Goal: Task Accomplishment & Management: Use online tool/utility

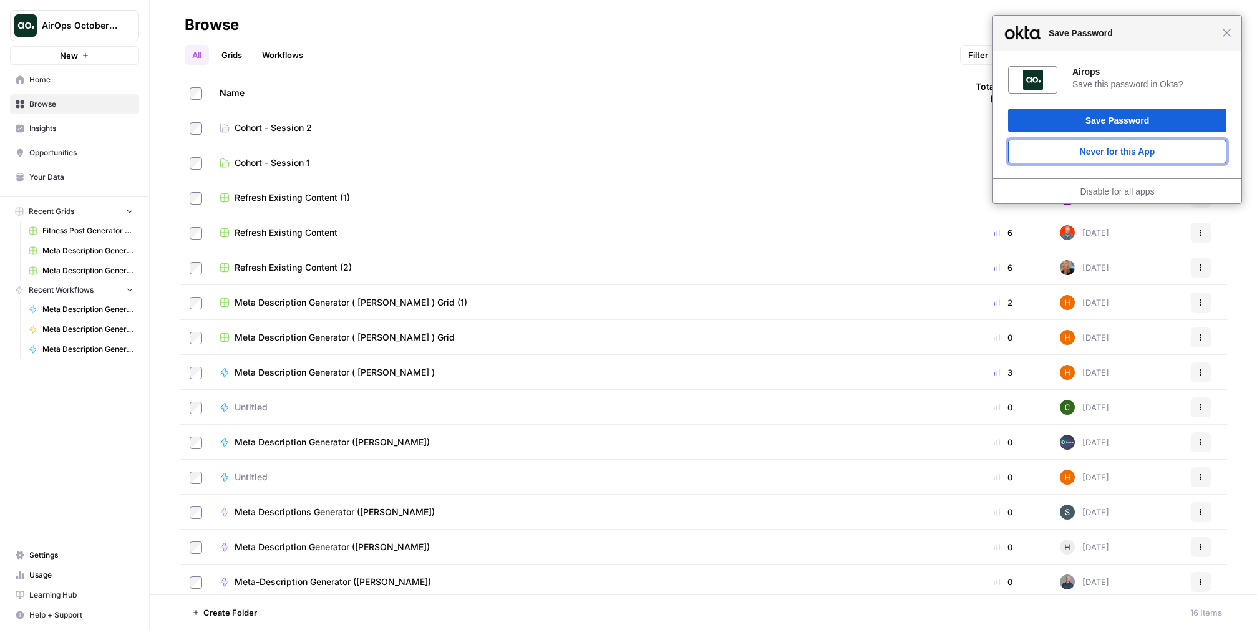
click at [1132, 146] on button "Never for this App" at bounding box center [1117, 152] width 218 height 24
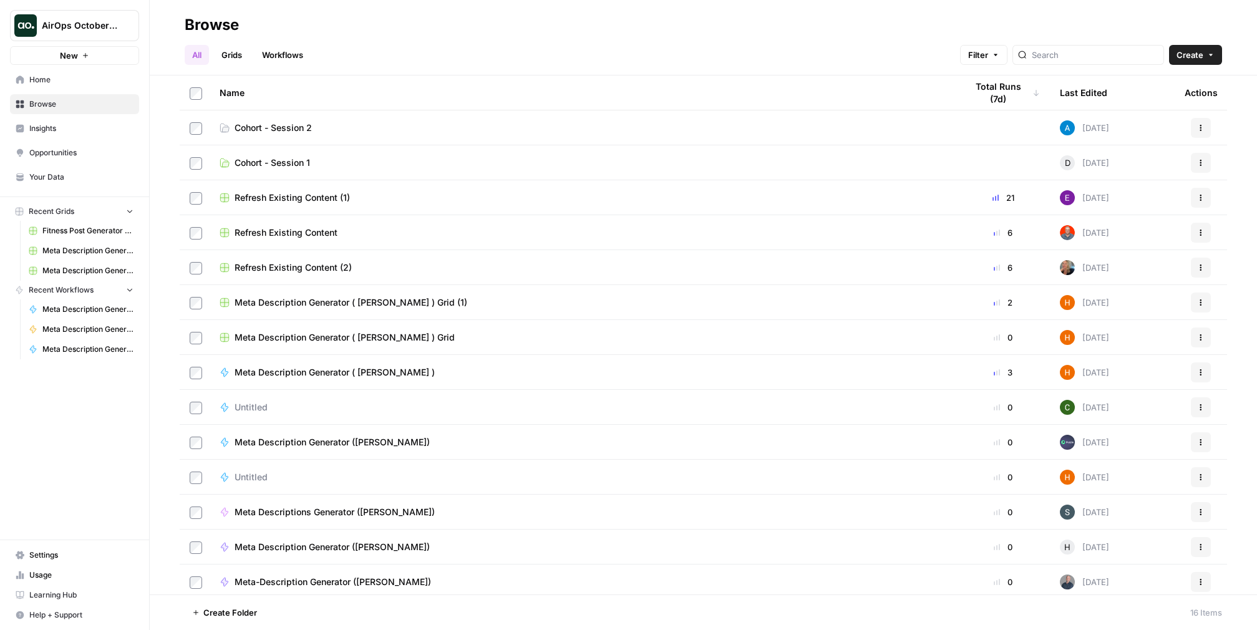
click at [312, 134] on span "Cohort - Session 2" at bounding box center [273, 128] width 77 height 12
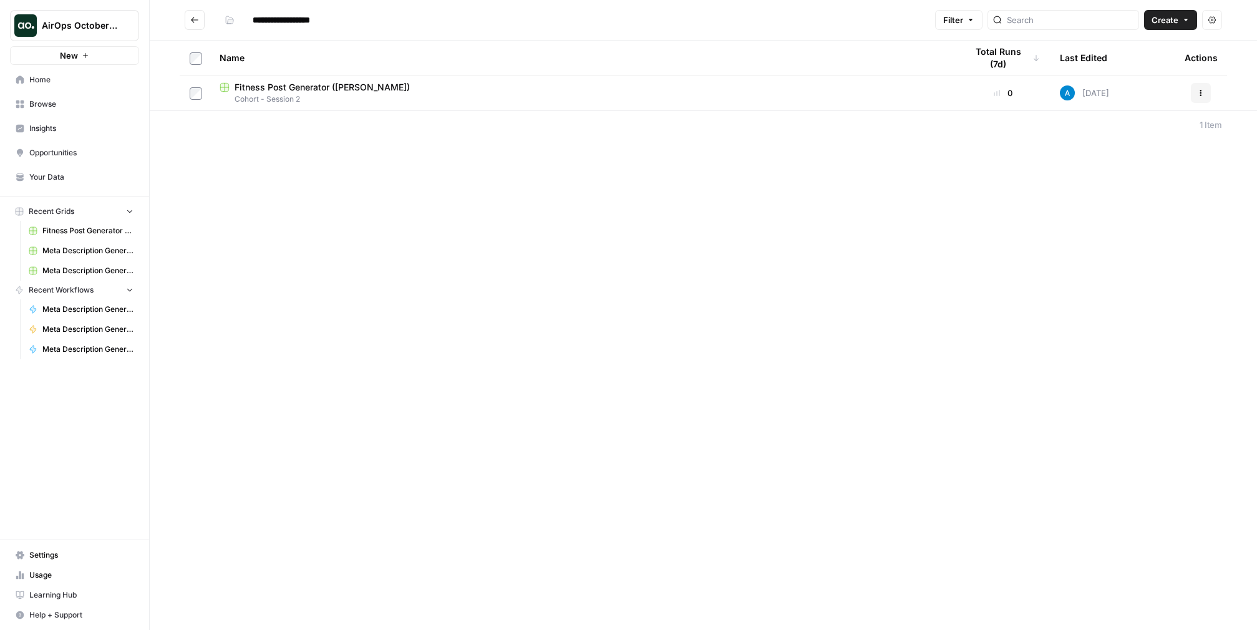
click at [57, 85] on span "Home" at bounding box center [81, 79] width 104 height 11
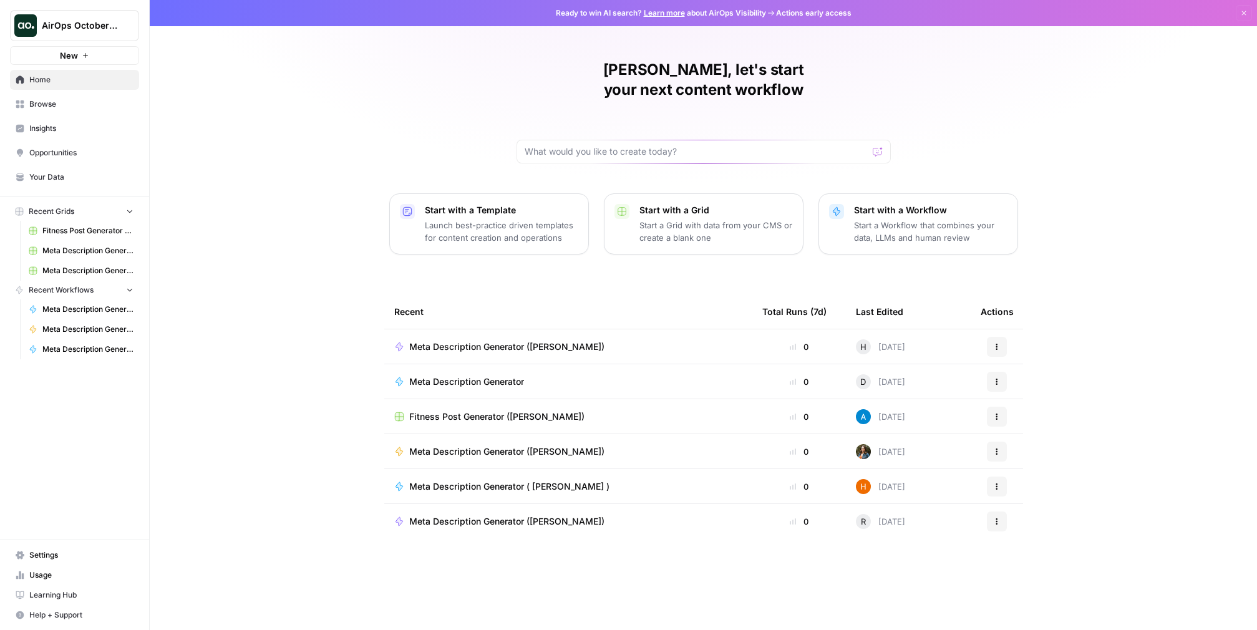
scroll to position [61, 0]
click at [131, 31] on icon "Workspace: AirOps October Cohort" at bounding box center [128, 25] width 5 height 9
click at [551, 87] on div "[PERSON_NAME], let's start your next content workflow" at bounding box center [703, 112] width 374 height 104
click at [66, 589] on span "Learning Hub" at bounding box center [81, 594] width 104 height 11
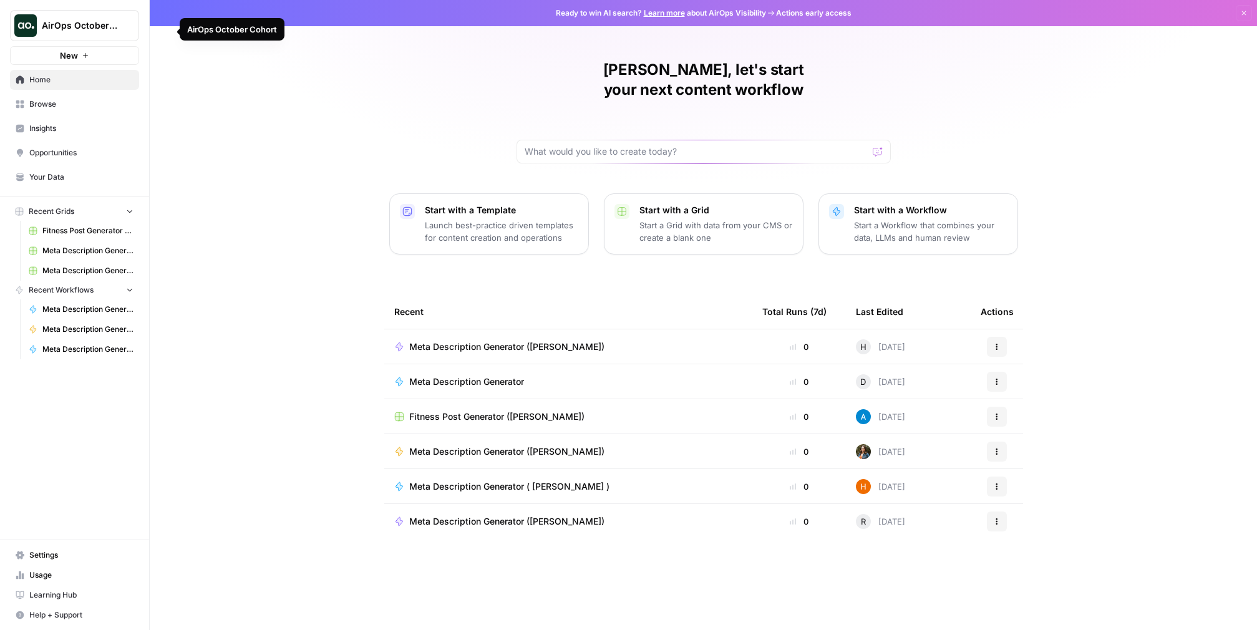
click at [117, 31] on span "AirOps October Cohort" at bounding box center [79, 25] width 75 height 12
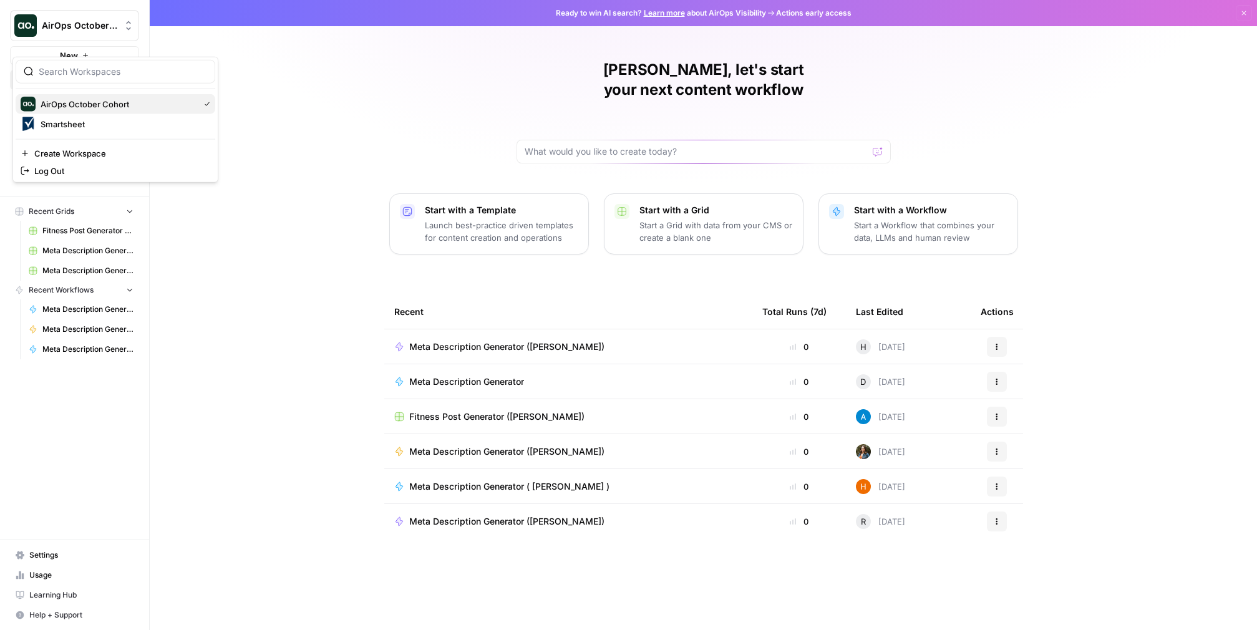
click at [110, 110] on span "AirOps October Cohort" at bounding box center [117, 104] width 153 height 12
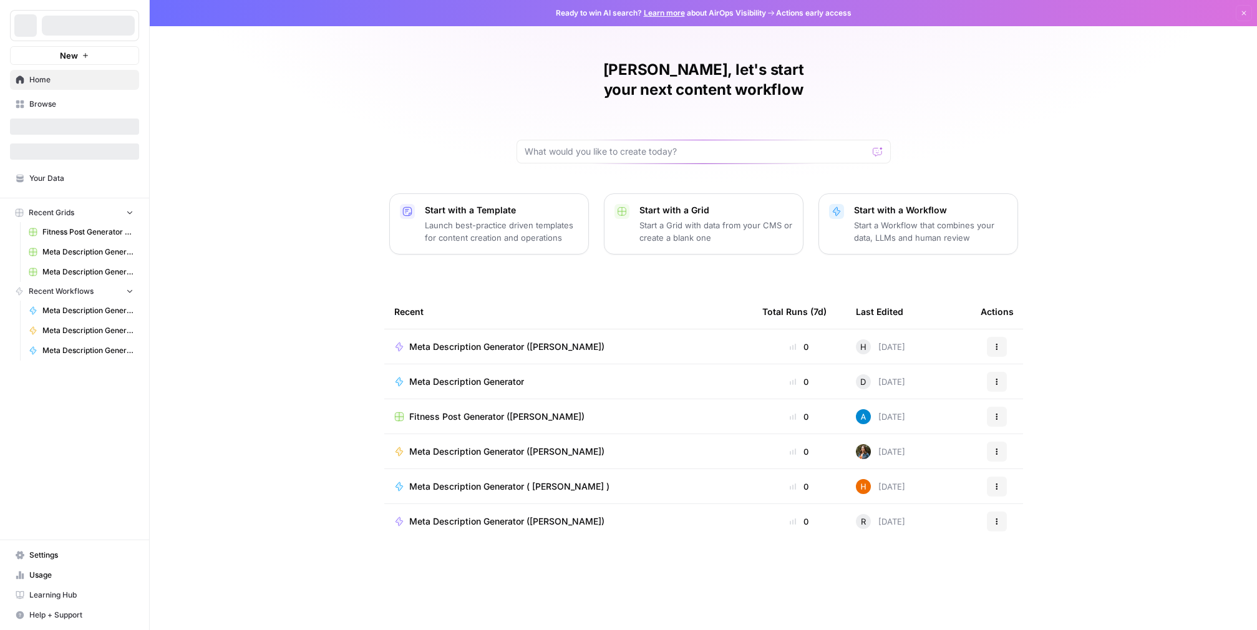
click at [64, 184] on span "Your Data" at bounding box center [81, 178] width 104 height 11
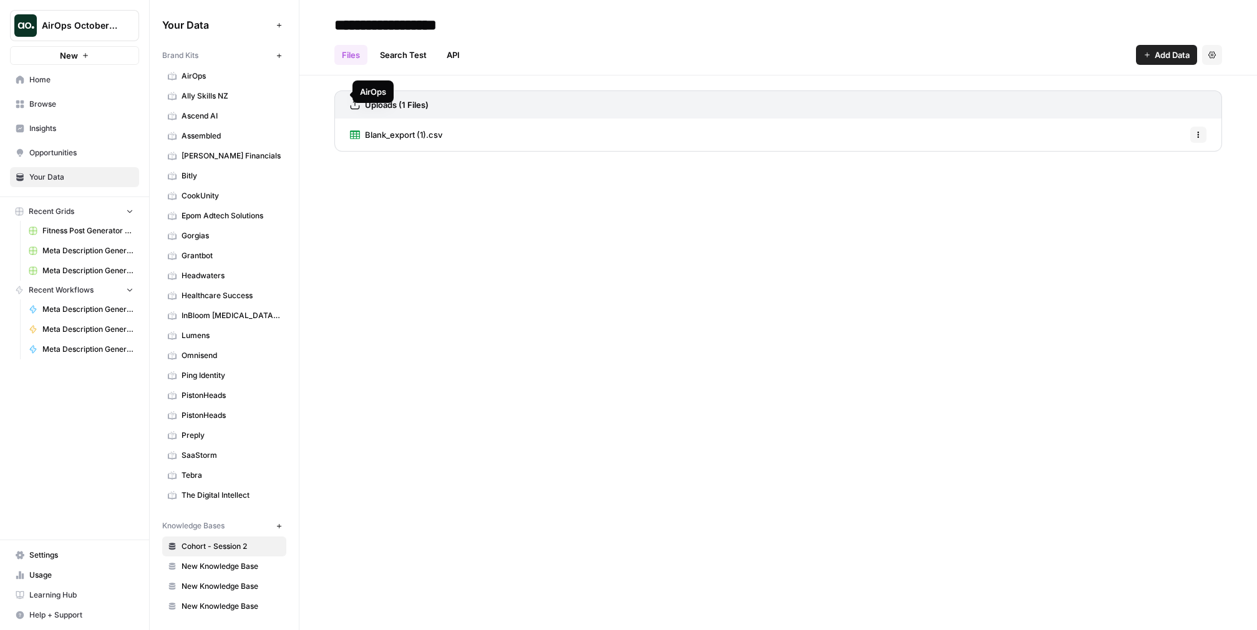
click at [234, 82] on span "AirOps" at bounding box center [231, 75] width 99 height 11
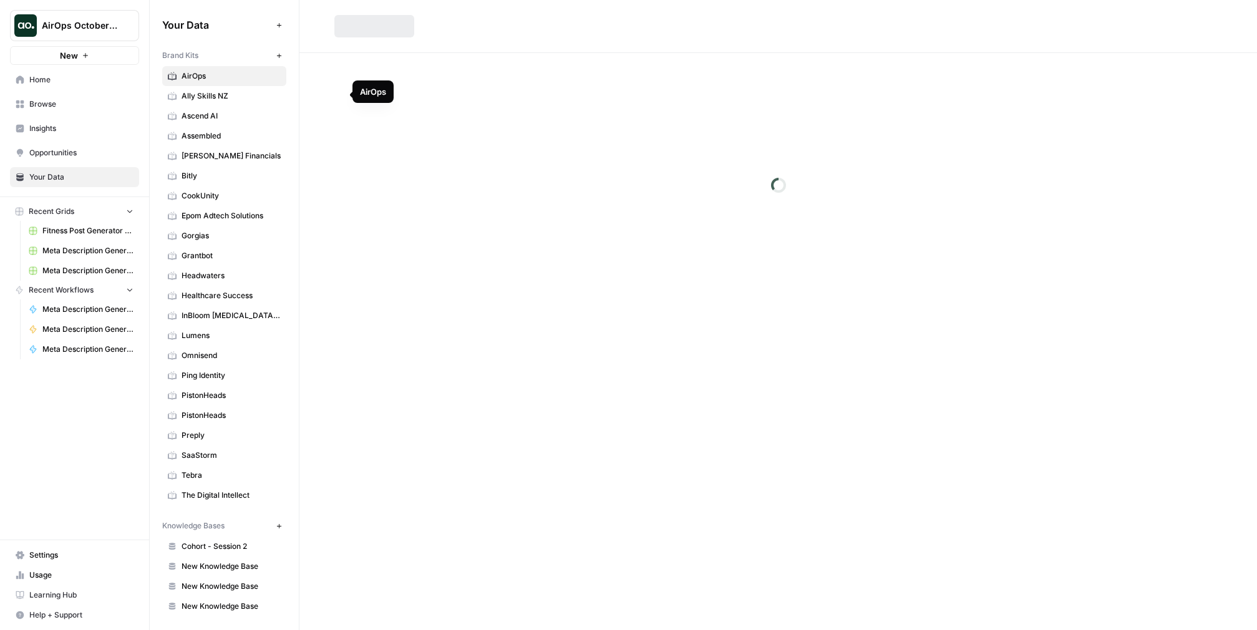
click at [234, 82] on span "AirOps" at bounding box center [231, 75] width 99 height 11
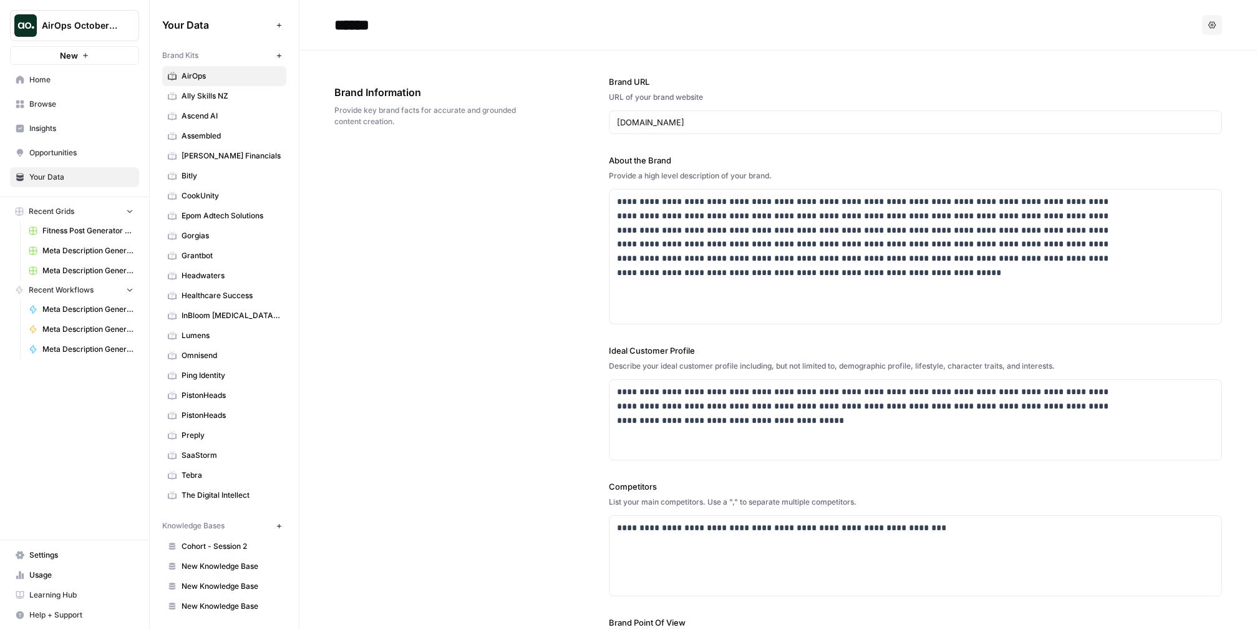
click at [281, 57] on icon "button" at bounding box center [278, 55] width 4 height 4
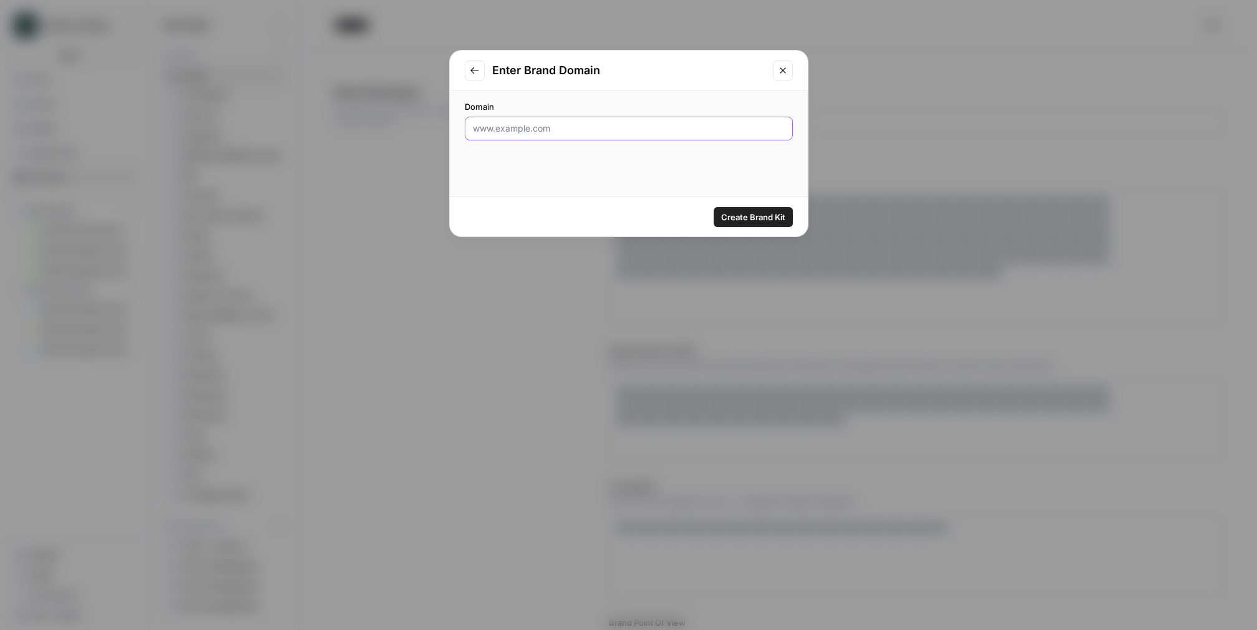
click at [620, 135] on input "Domain" at bounding box center [629, 128] width 312 height 12
type input "[DOMAIN_NAME]"
click at [749, 222] on span "Create Brand Kit" at bounding box center [753, 217] width 64 height 12
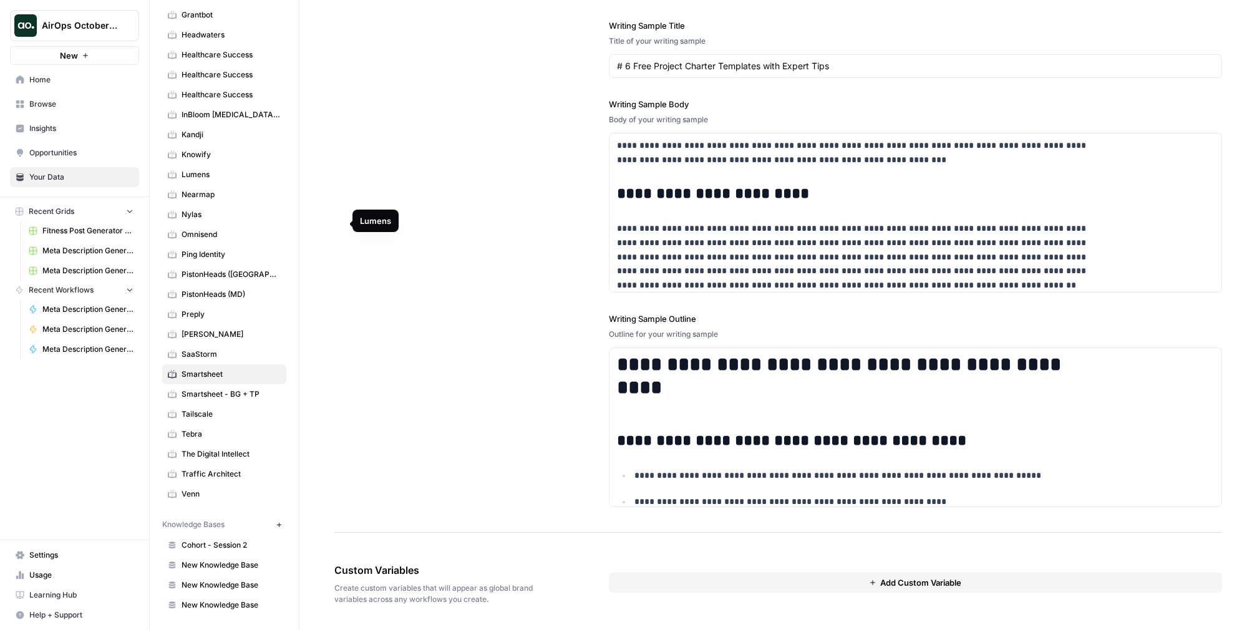
scroll to position [477, 0]
click at [264, 369] on span "Smartsheet" at bounding box center [231, 374] width 99 height 11
click at [261, 369] on span "Smartsheet" at bounding box center [231, 374] width 99 height 11
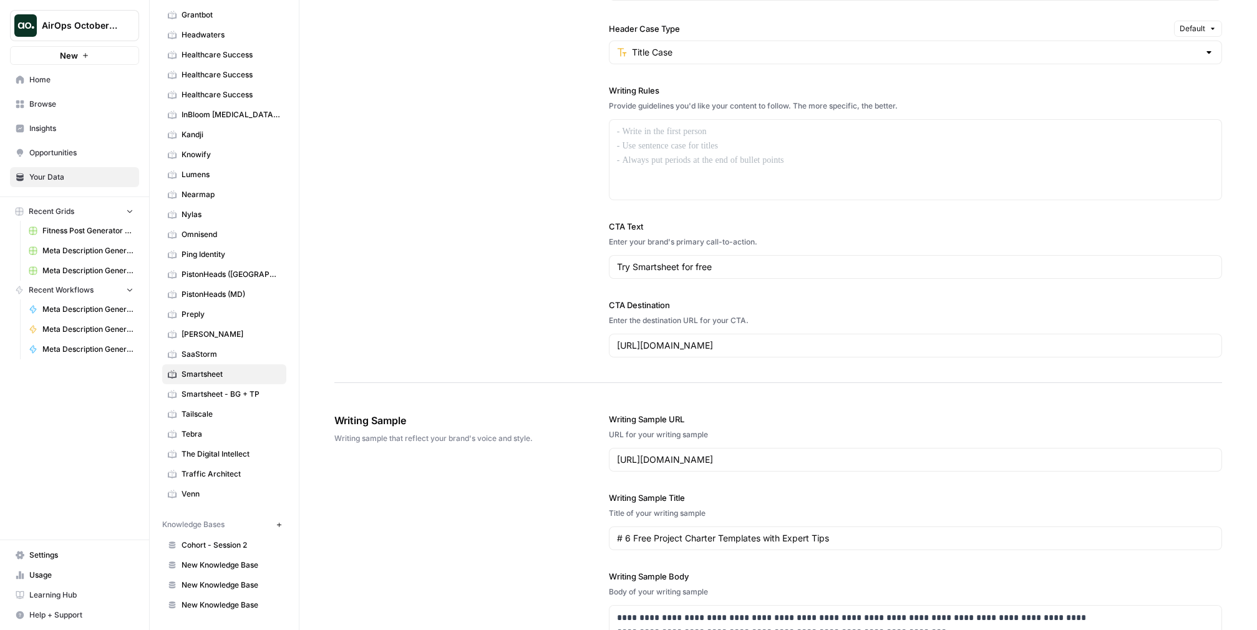
scroll to position [0, 0]
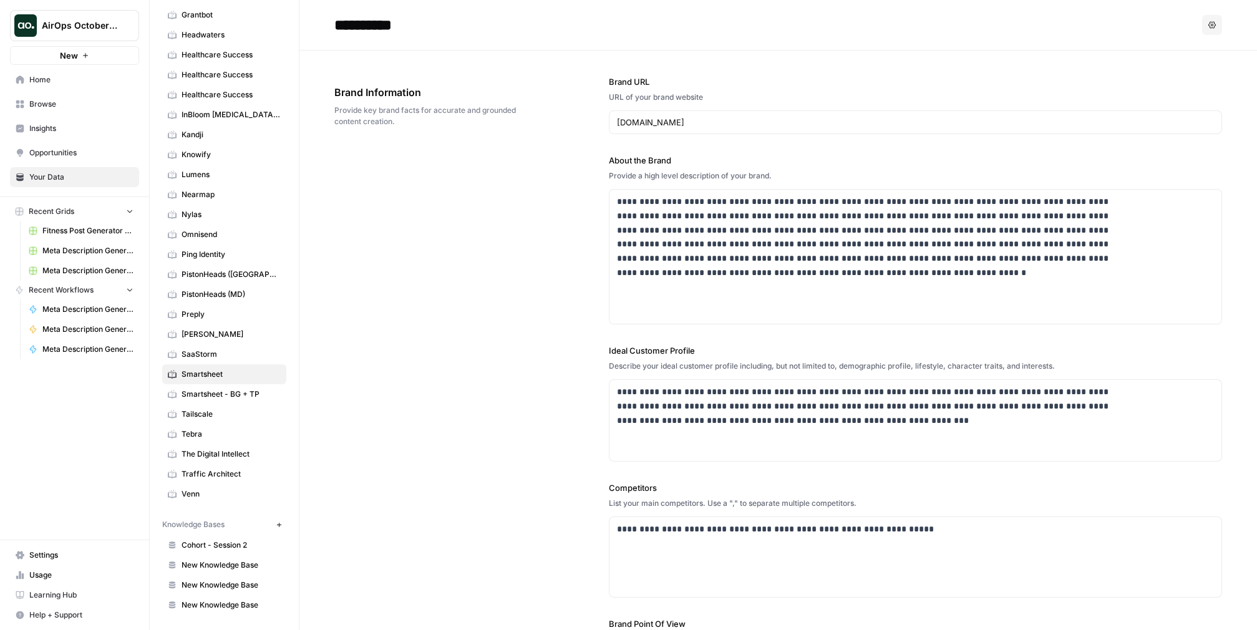
click at [529, 21] on input "**********" at bounding box center [429, 24] width 200 height 25
type input "**********"
click at [462, 420] on div "**********" at bounding box center [778, 414] width 888 height 727
click at [133, 236] on span "Fitness Post Generator ([PERSON_NAME])" at bounding box center [87, 230] width 91 height 11
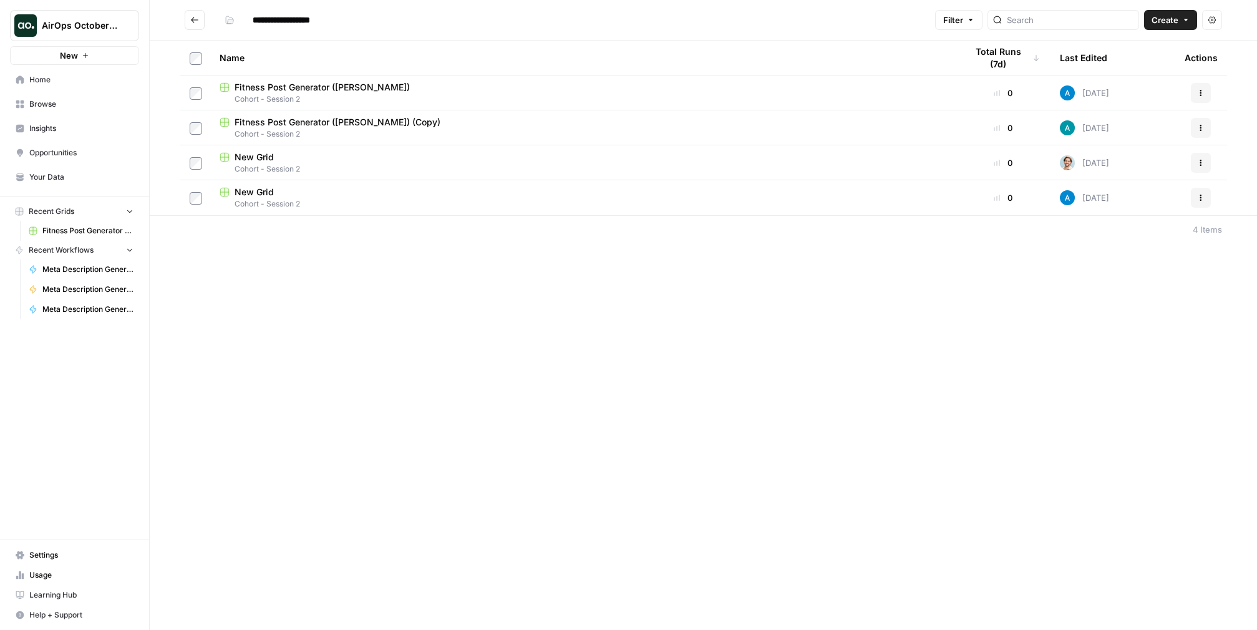
click at [65, 183] on span "Your Data" at bounding box center [81, 177] width 104 height 11
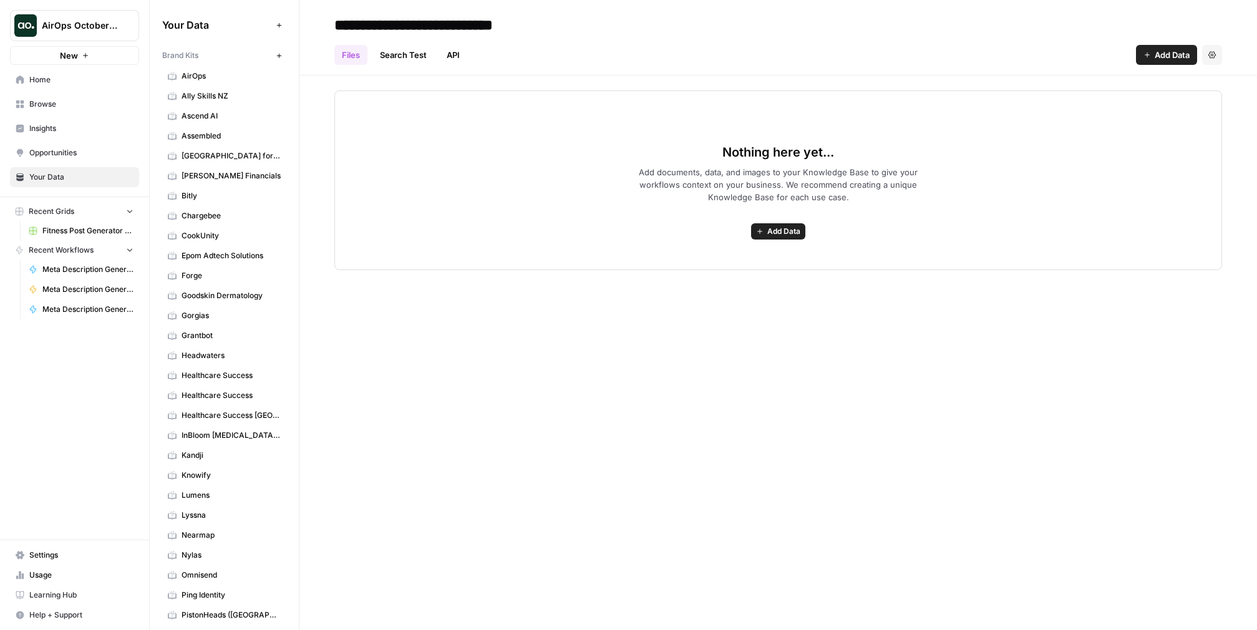
click at [233, 82] on span "AirOps" at bounding box center [231, 75] width 99 height 11
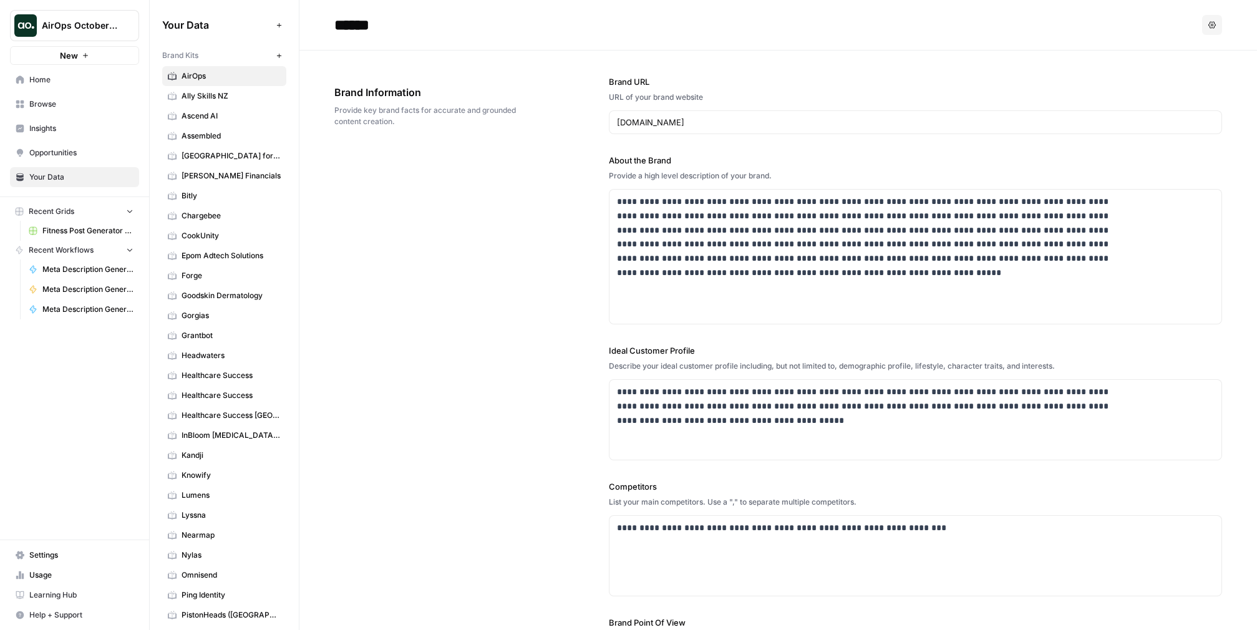
click at [94, 236] on span "Fitness Post Generator ([PERSON_NAME])" at bounding box center [87, 230] width 91 height 11
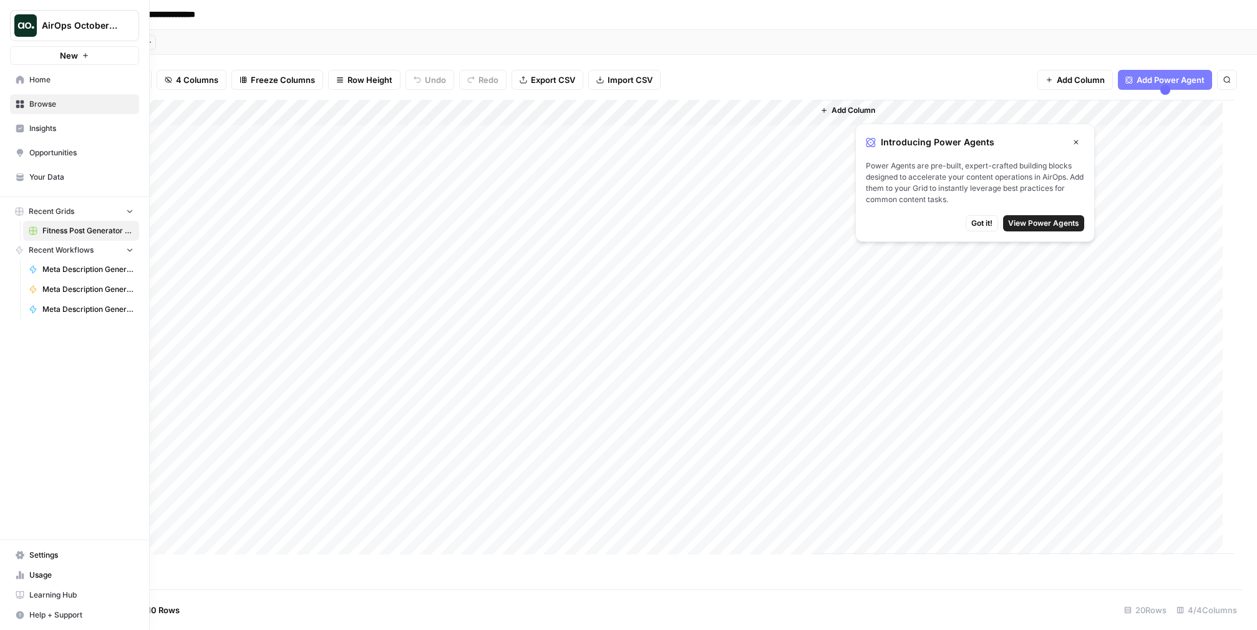
click at [58, 183] on span "Your Data" at bounding box center [81, 177] width 104 height 11
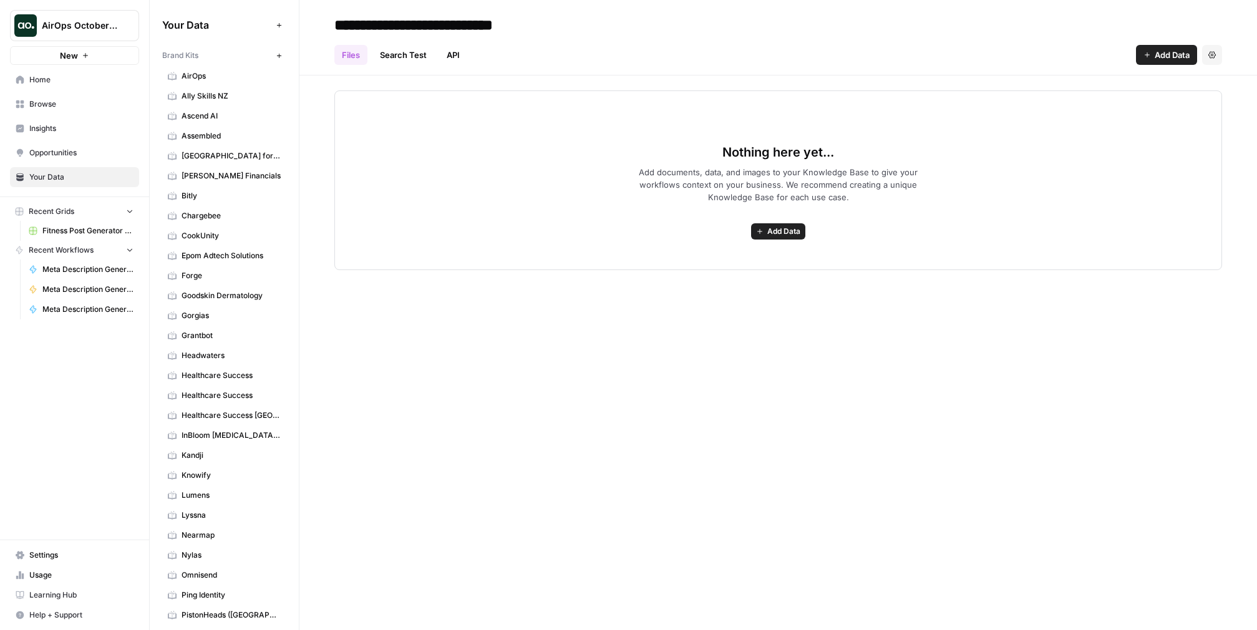
click at [54, 110] on span "Browse" at bounding box center [81, 104] width 104 height 11
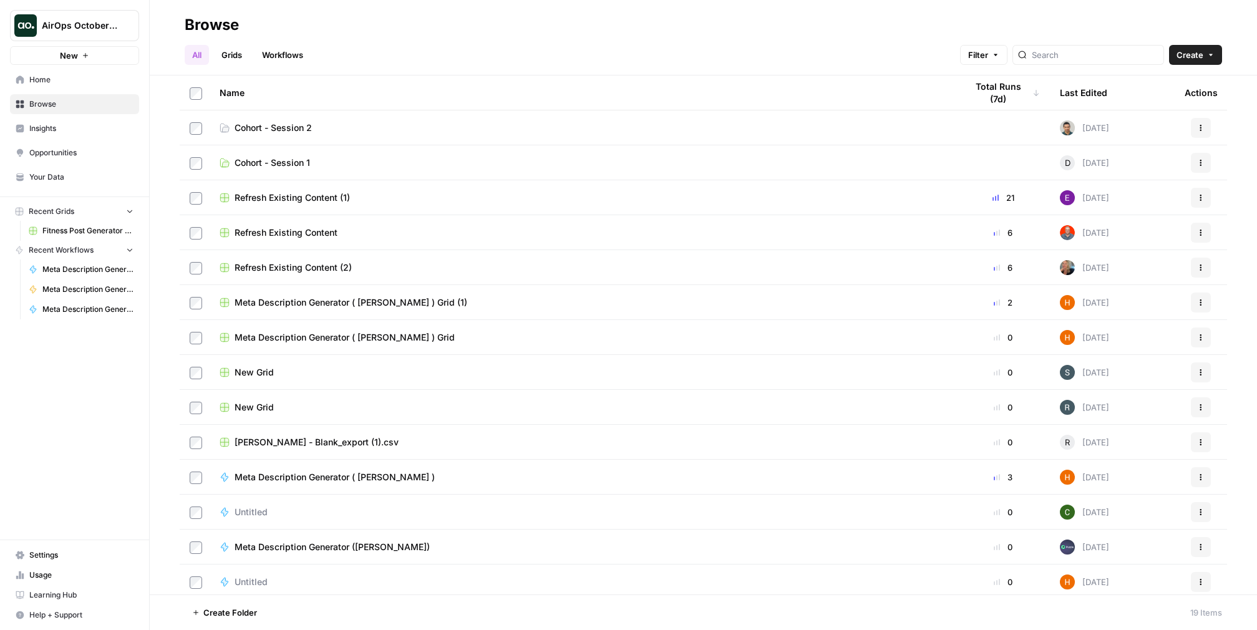
click at [312, 134] on span "Cohort - Session 2" at bounding box center [273, 128] width 77 height 12
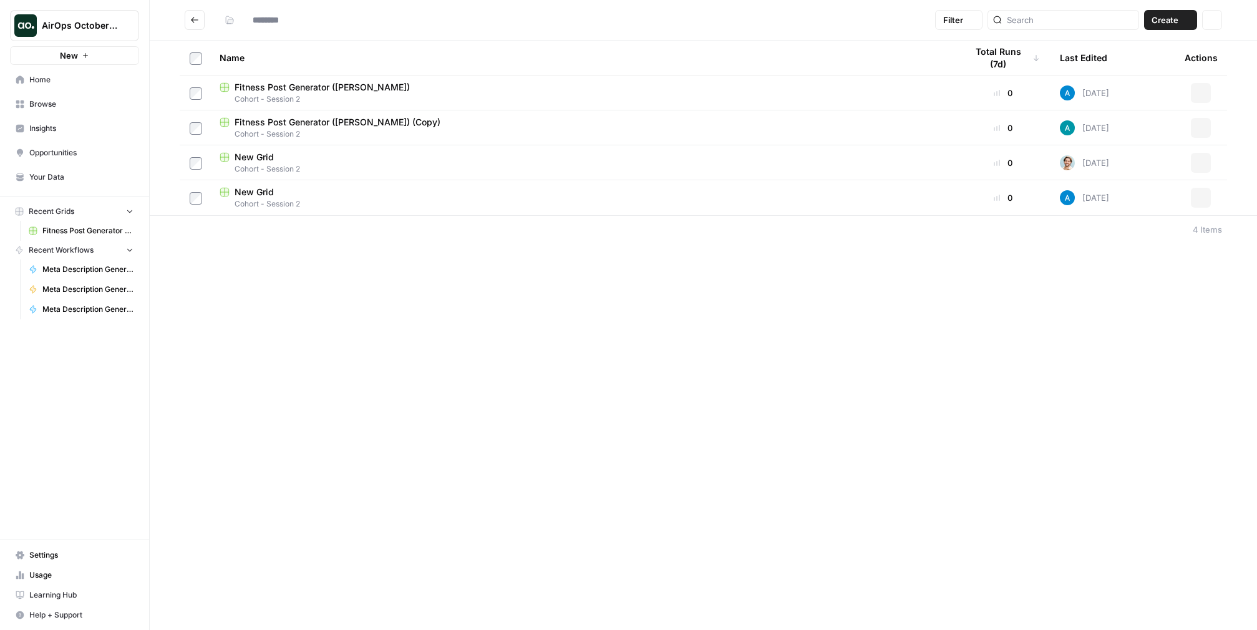
click at [316, 140] on span "Cohort - Session 2" at bounding box center [583, 133] width 727 height 11
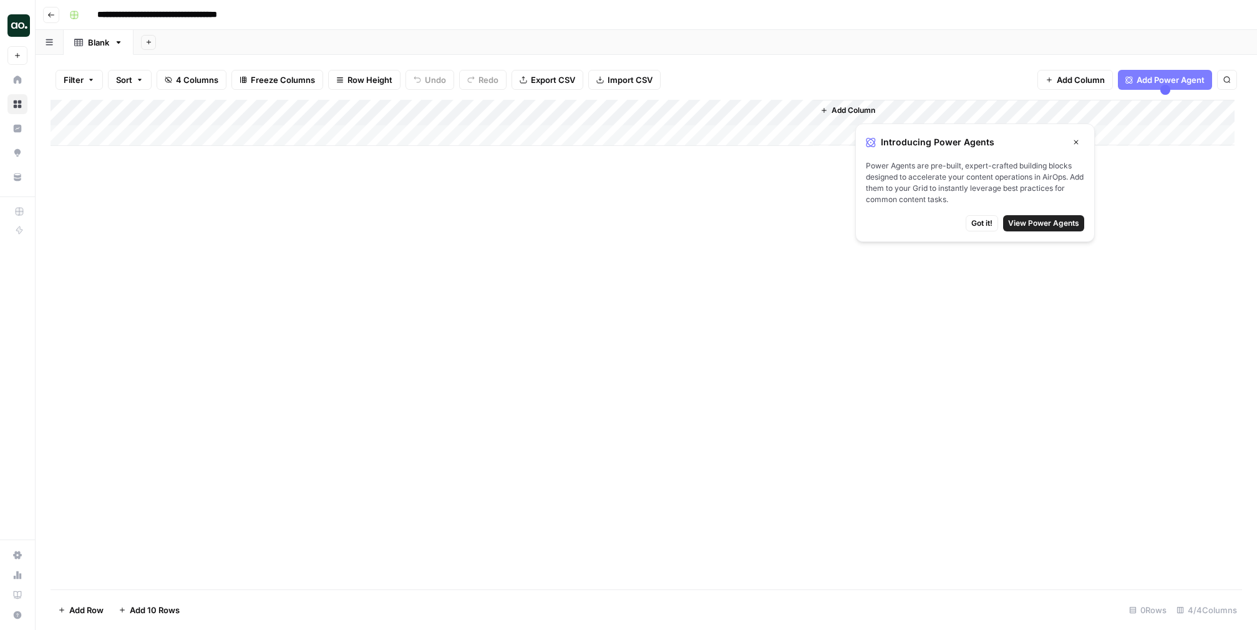
click at [55, 17] on icon "button" at bounding box center [50, 14] width 7 height 7
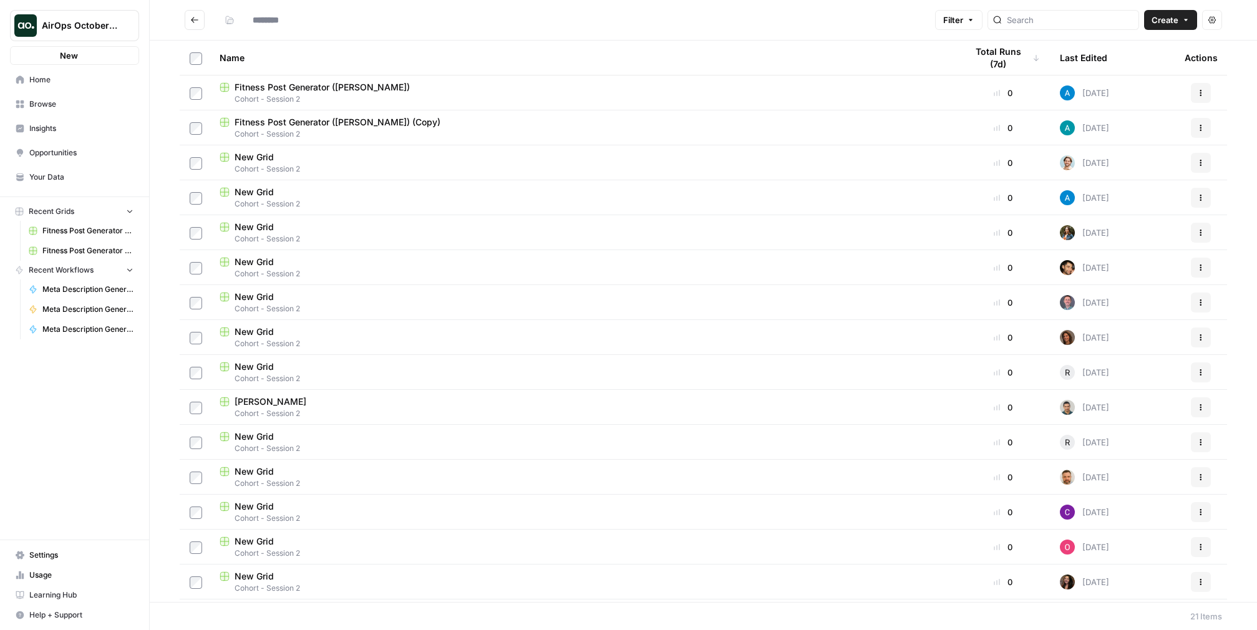
type input "**********"
click at [63, 110] on span "Browse" at bounding box center [81, 104] width 104 height 11
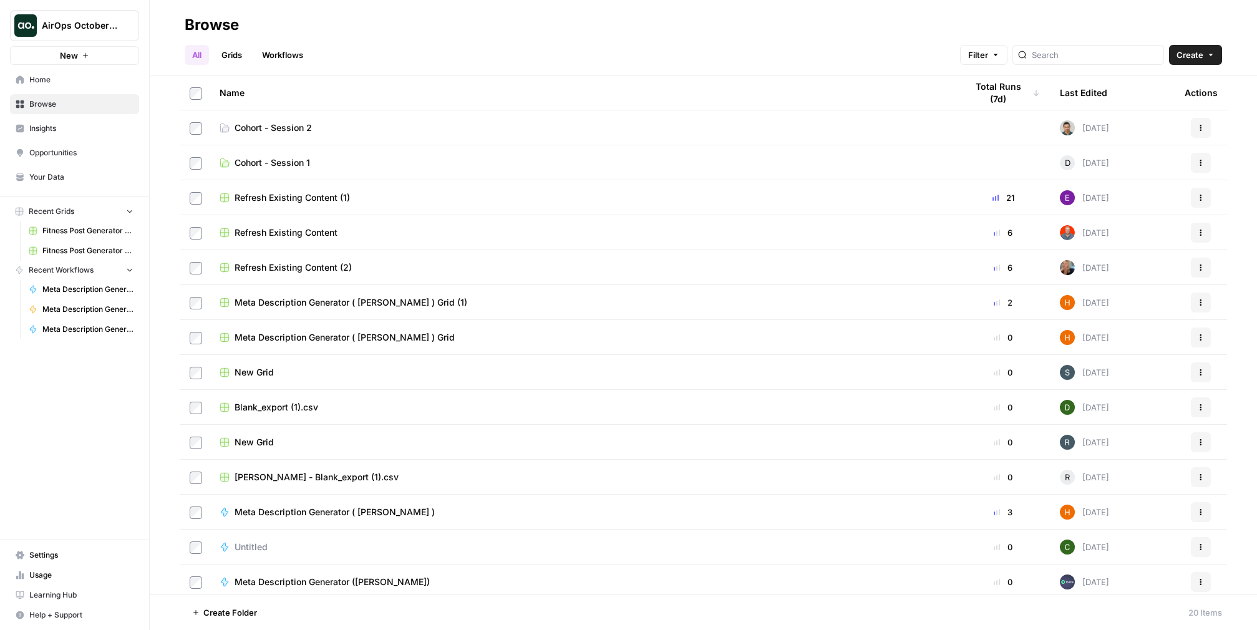
click at [312, 134] on span "Cohort - Session 2" at bounding box center [273, 128] width 77 height 12
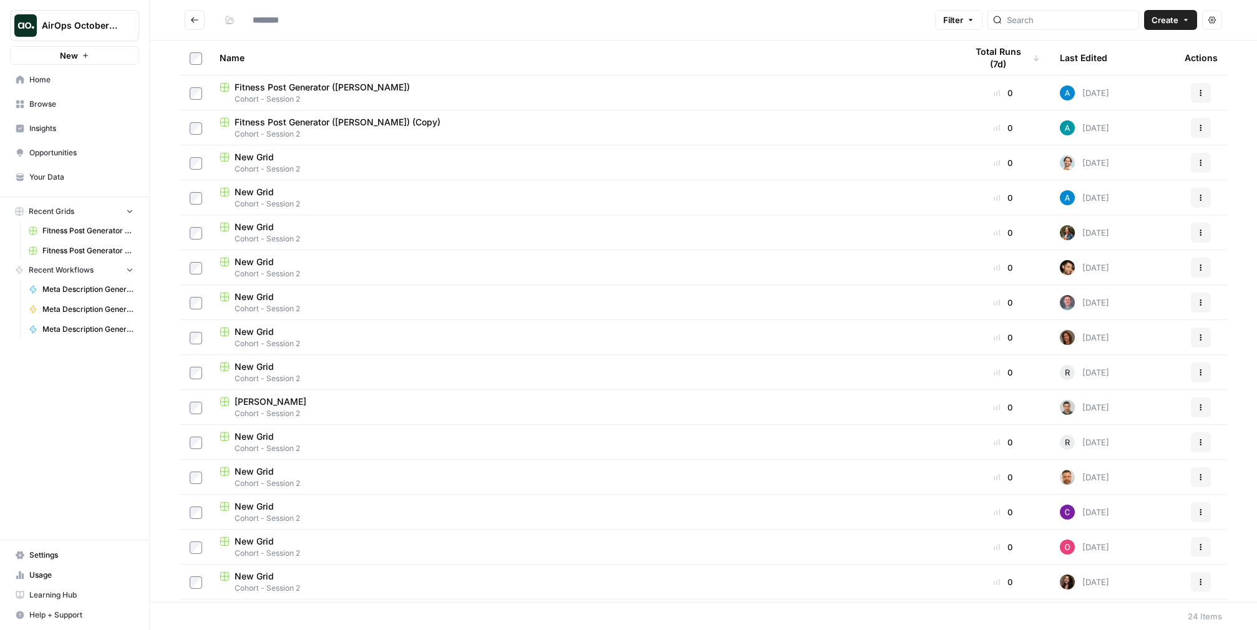
type input "**********"
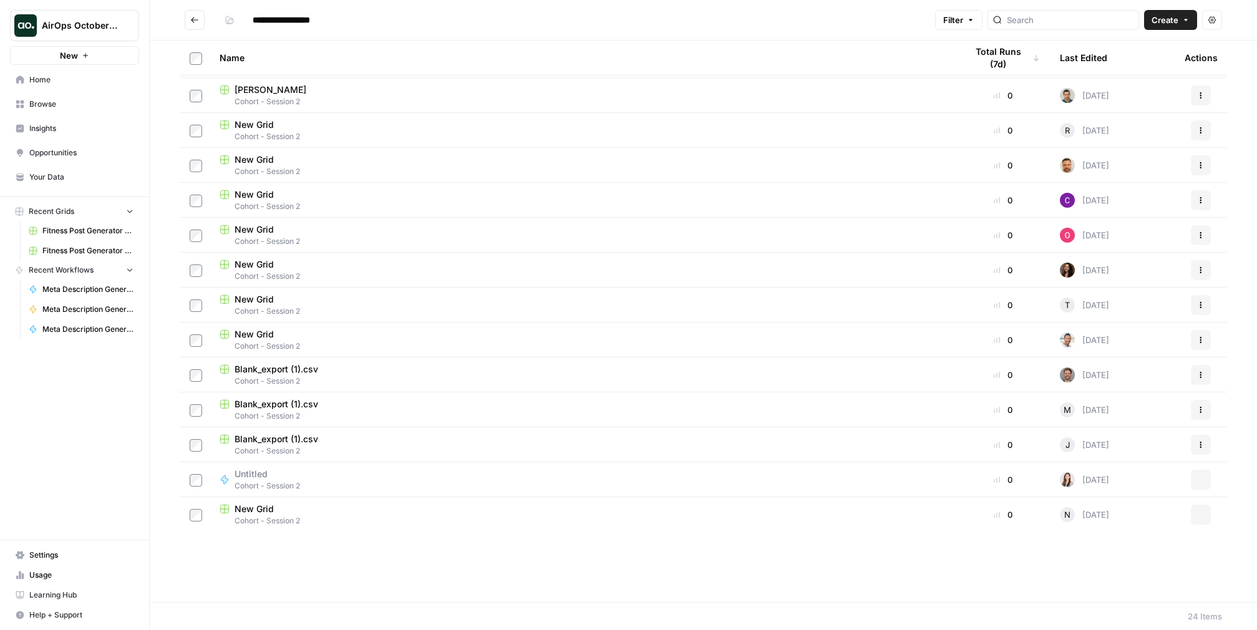
scroll to position [341, 0]
click at [318, 363] on span "Blank_export (1).csv" at bounding box center [277, 369] width 84 height 12
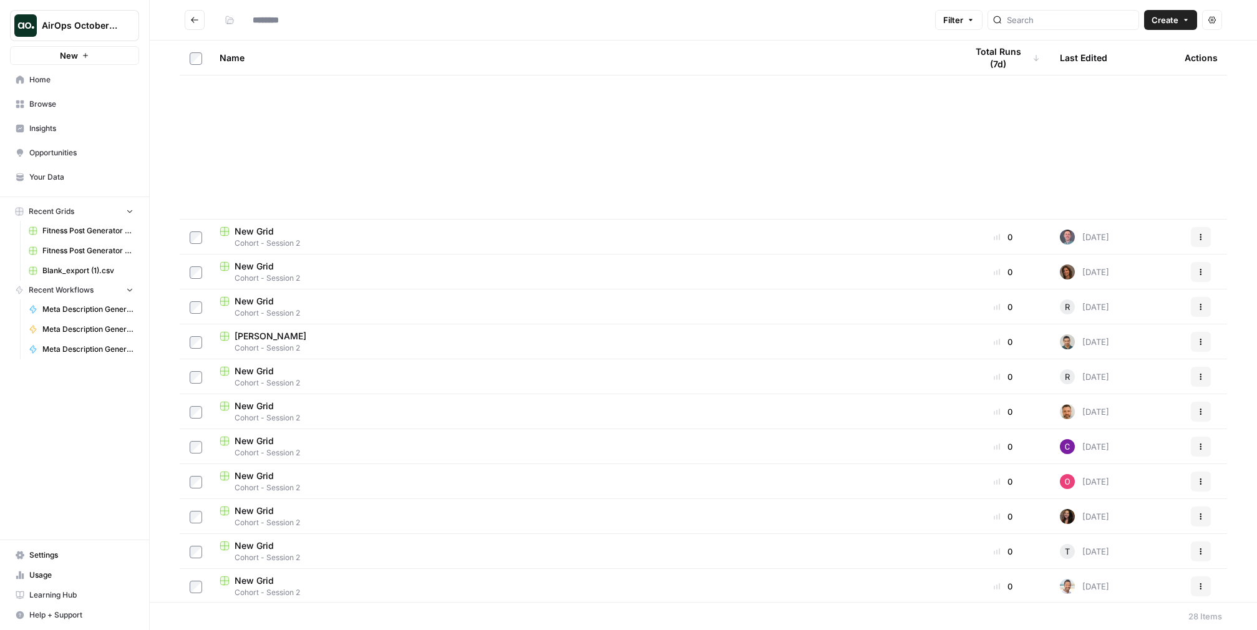
scroll to position [472, 0]
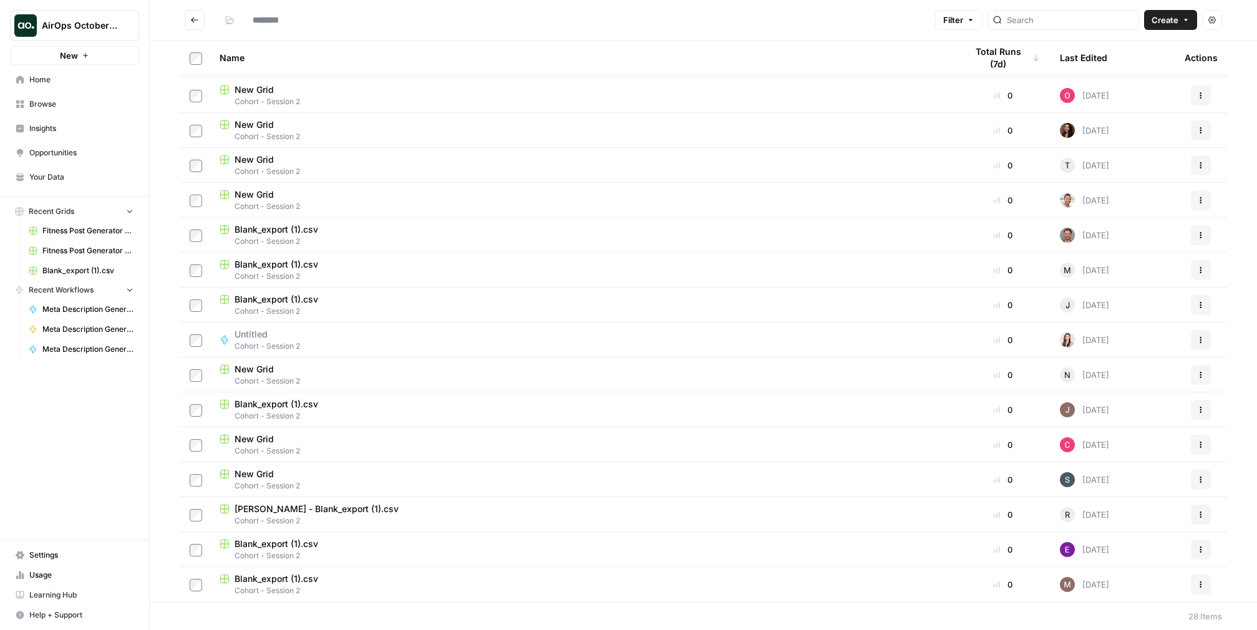
type input "**********"
click at [318, 541] on span "Blank_export (1).csv" at bounding box center [277, 544] width 84 height 12
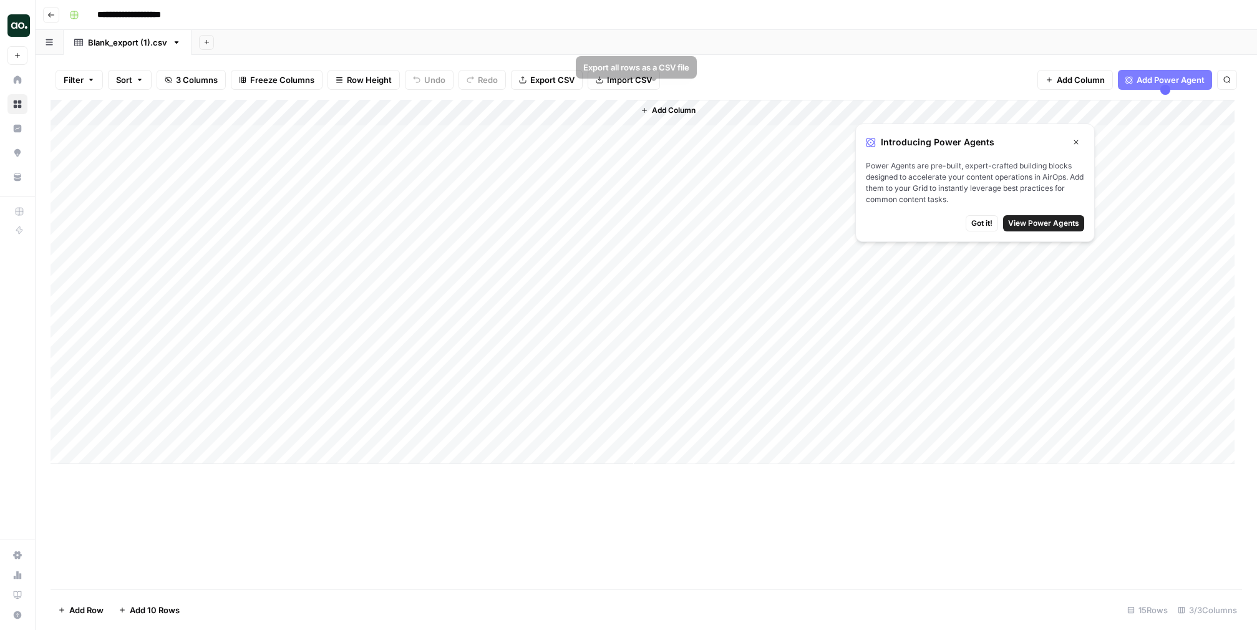
click at [574, 86] on span "Export CSV" at bounding box center [552, 80] width 44 height 12
click at [181, 47] on icon "button" at bounding box center [176, 42] width 9 height 9
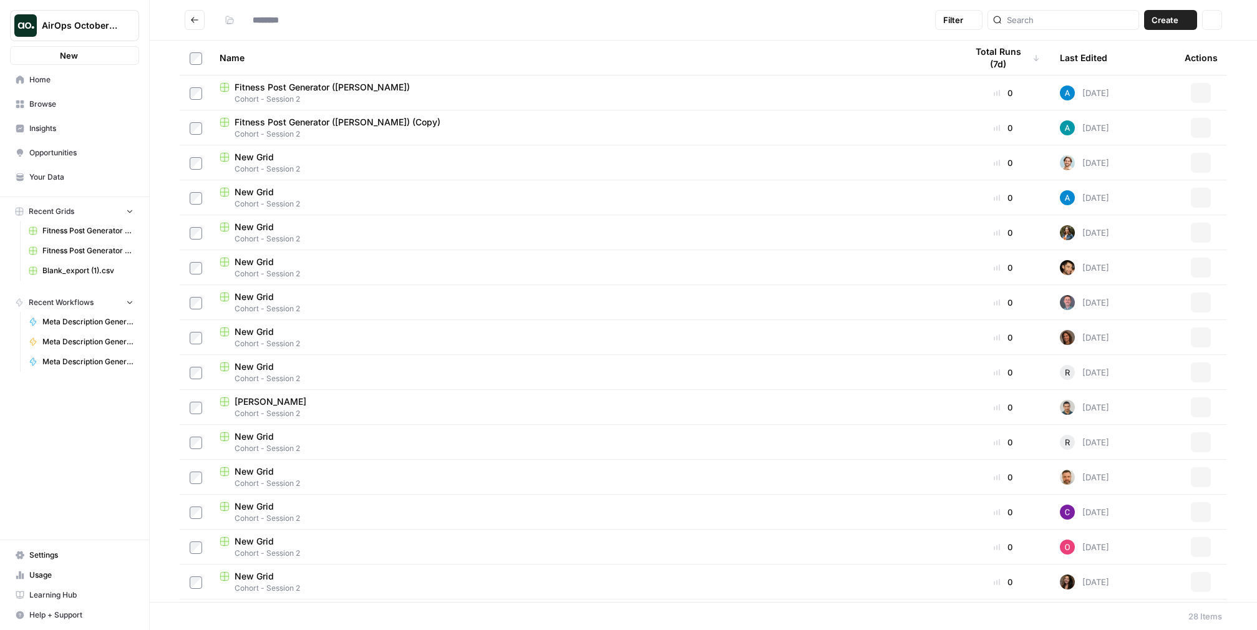
type input "**********"
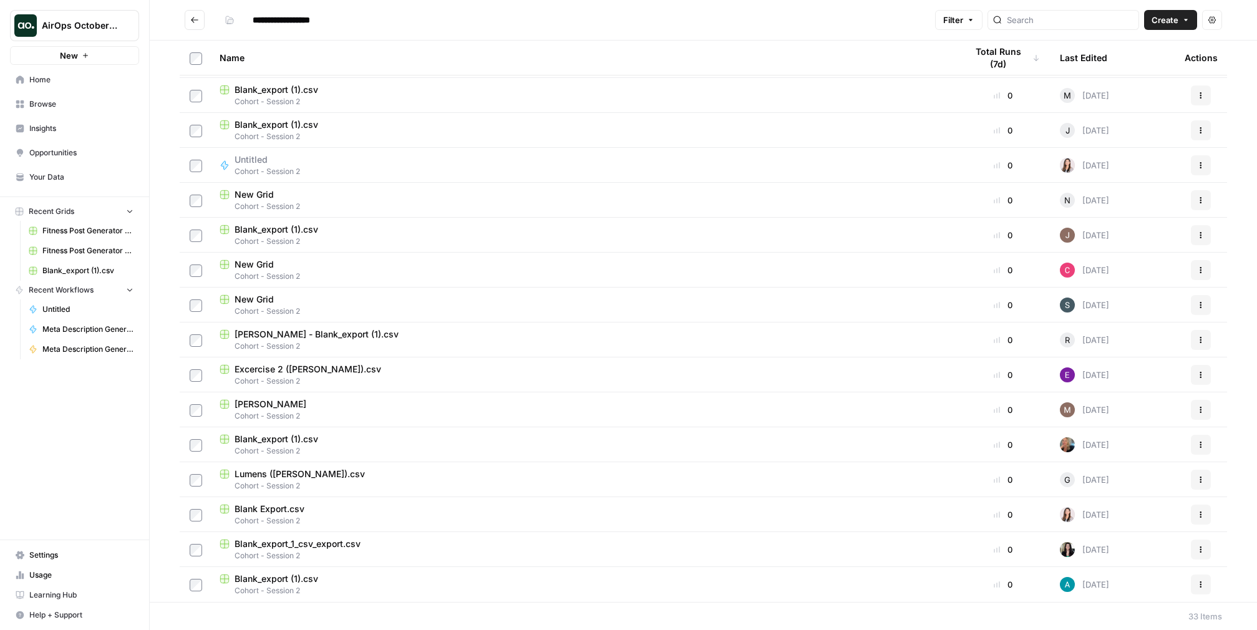
scroll to position [652, 0]
click at [92, 276] on span "Blank_export (1).csv" at bounding box center [87, 270] width 91 height 11
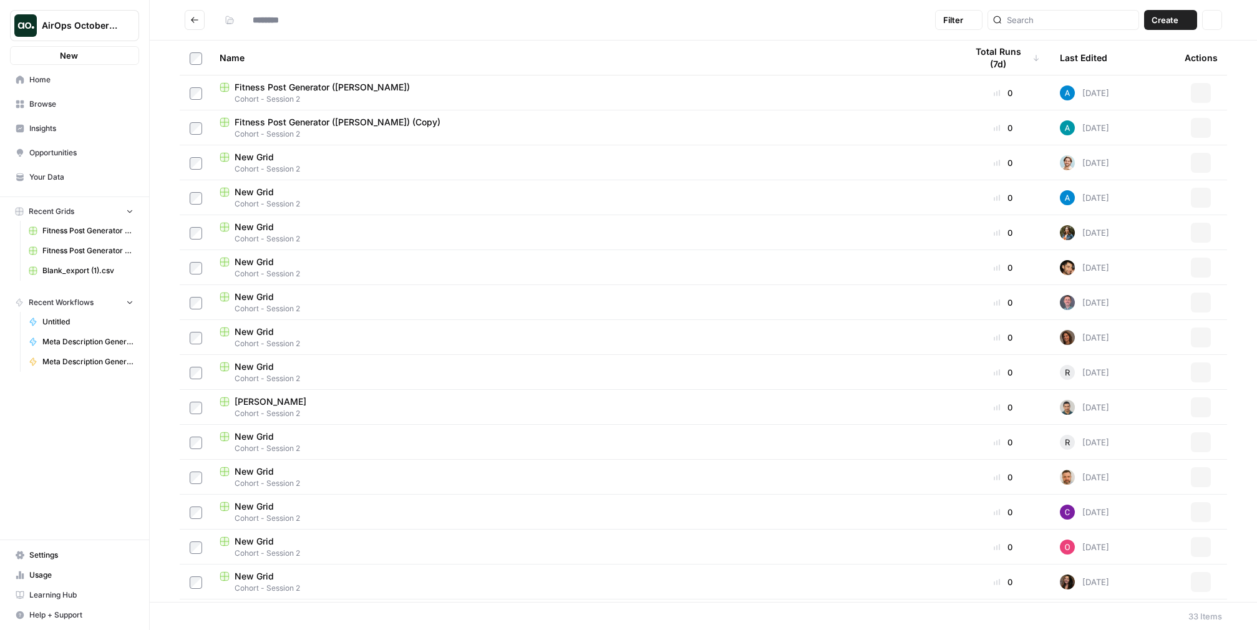
type input "**********"
